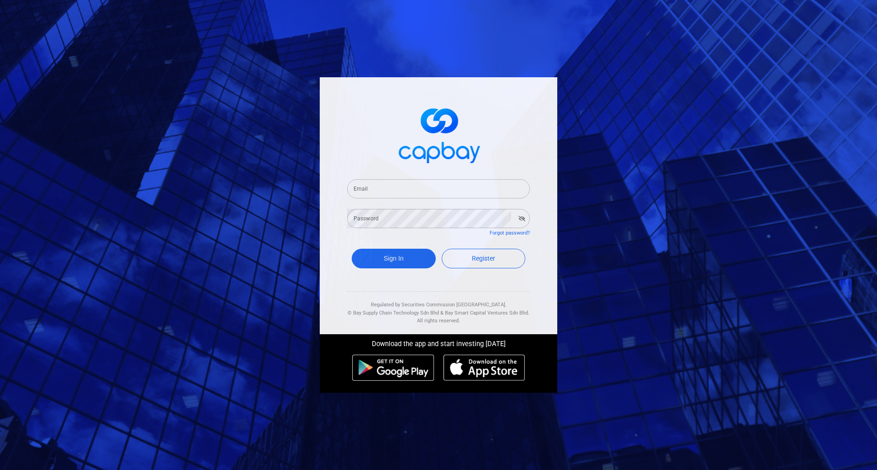
click at [367, 189] on input "Email" at bounding box center [438, 188] width 183 height 19
type input "[EMAIL_ADDRESS][DOMAIN_NAME]"
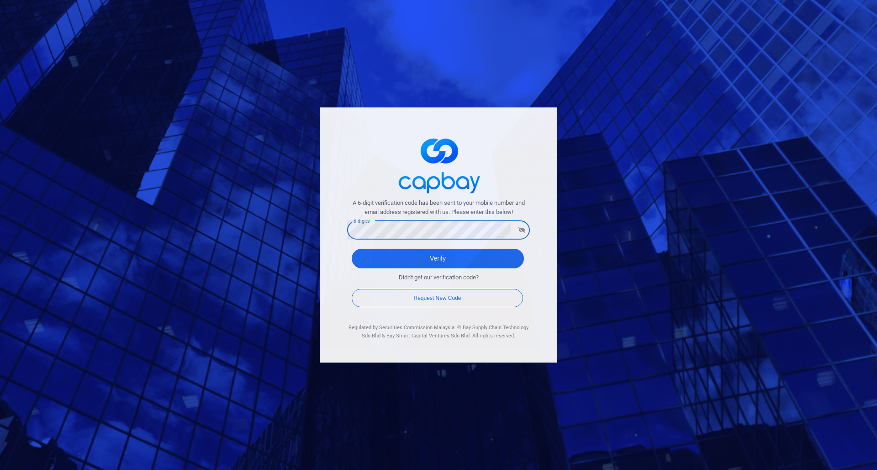
click at [438, 258] on button "Verify" at bounding box center [438, 259] width 172 height 20
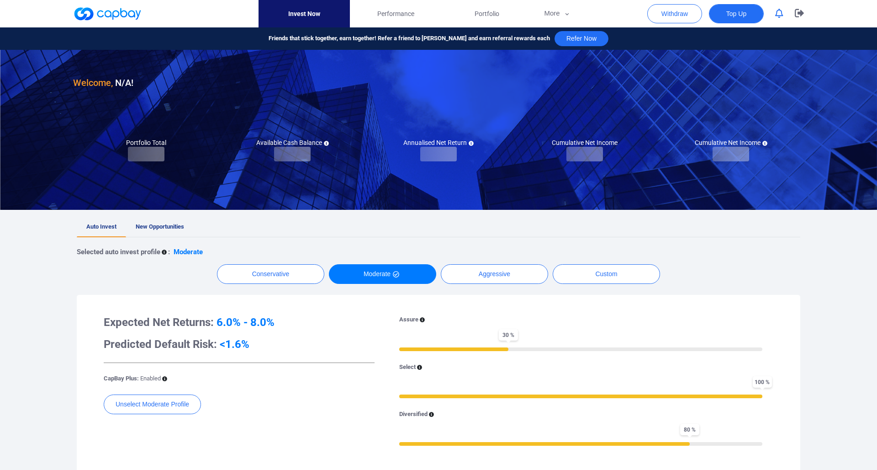
checkbox input "true"
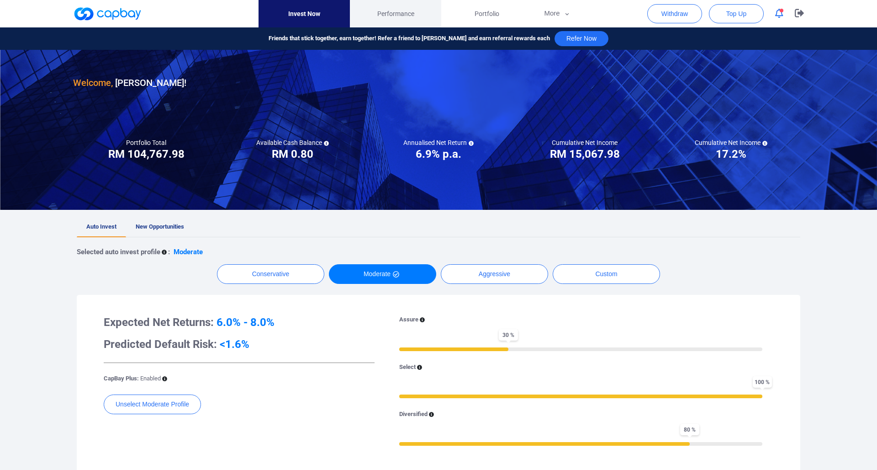
click at [392, 11] on span "Performance" at bounding box center [395, 14] width 37 height 10
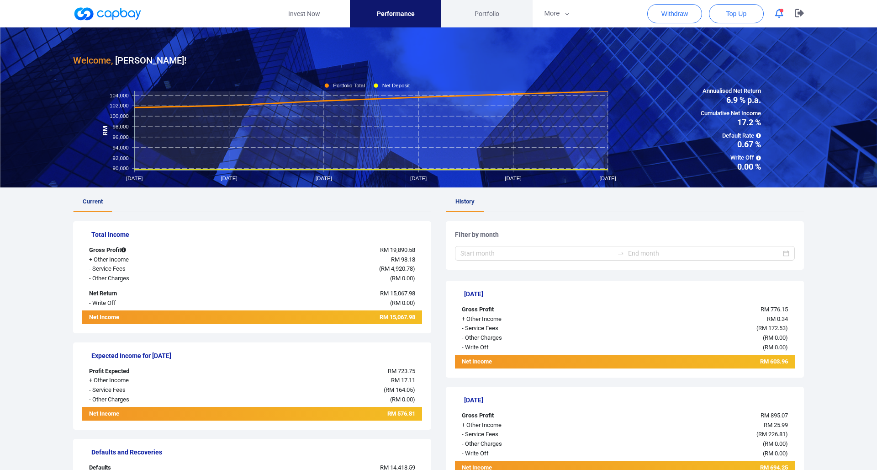
click at [486, 12] on span "Portfolio" at bounding box center [487, 14] width 25 height 10
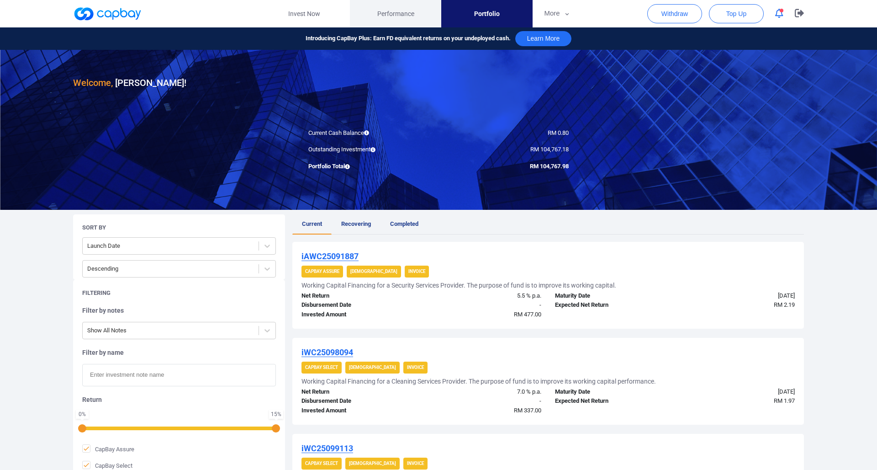
click at [388, 19] on link "Performance" at bounding box center [395, 13] width 91 height 27
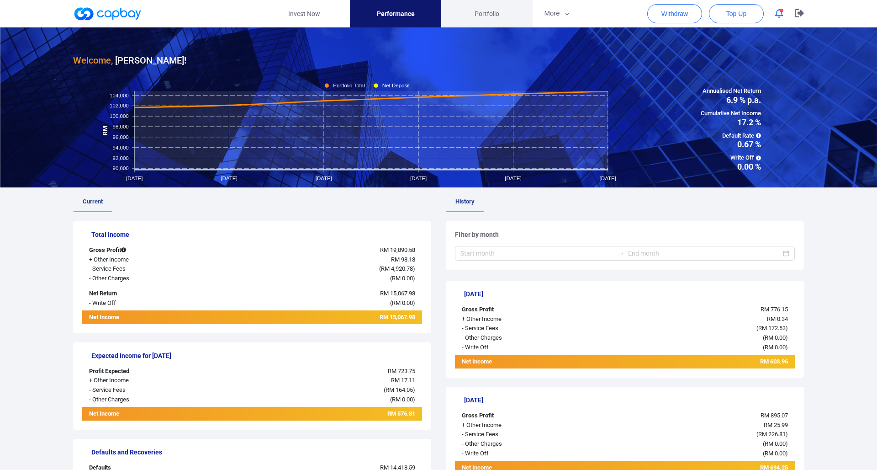
click at [484, 16] on span "Portfolio" at bounding box center [487, 14] width 25 height 10
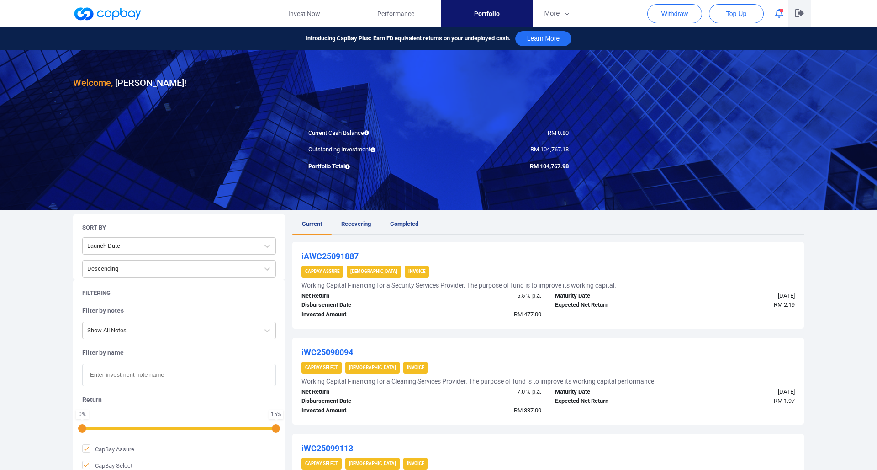
click at [800, 13] on icon "button" at bounding box center [799, 13] width 9 height 8
